Goal: Task Accomplishment & Management: Manage account settings

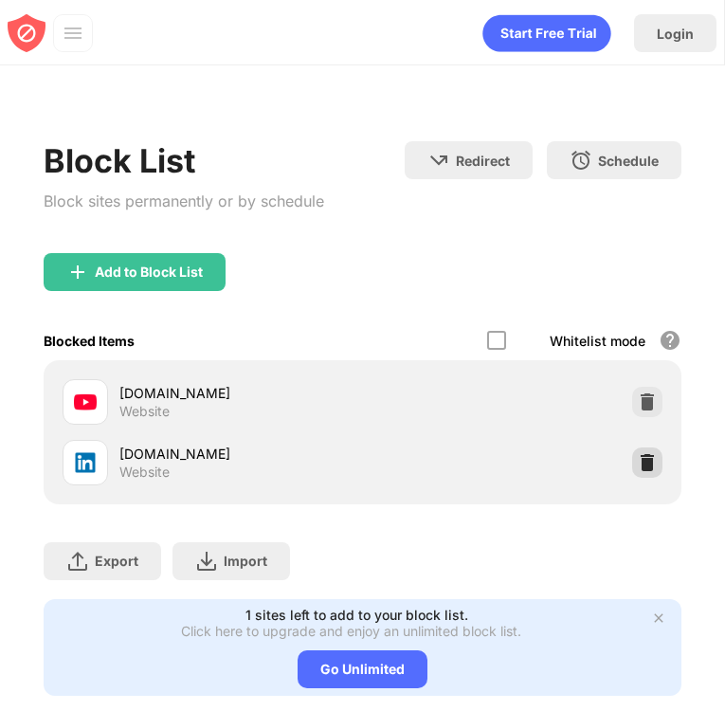
click at [639, 465] on img at bounding box center [647, 462] width 19 height 19
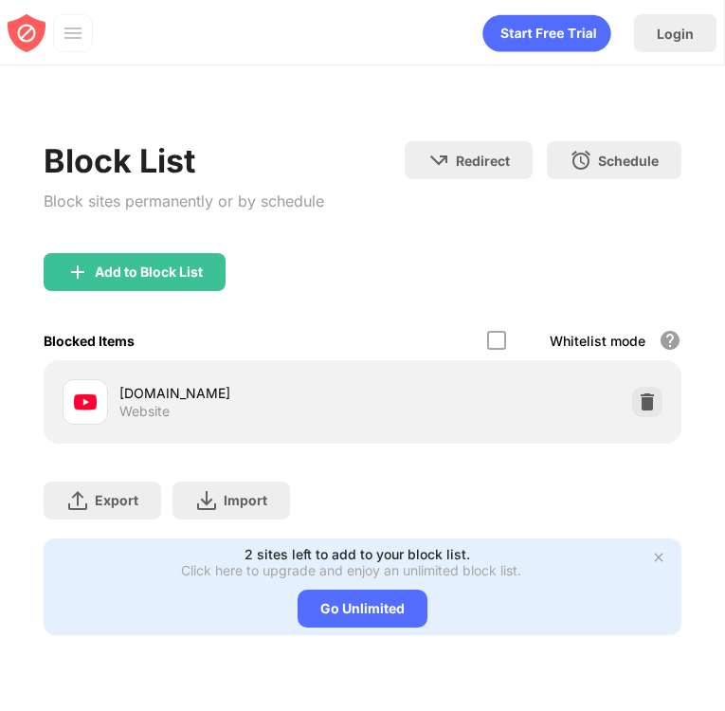
click at [651, 421] on div "youtube.com Website" at bounding box center [362, 401] width 615 height 61
click at [651, 407] on img at bounding box center [647, 401] width 19 height 19
